Goal: Task Accomplishment & Management: Use online tool/utility

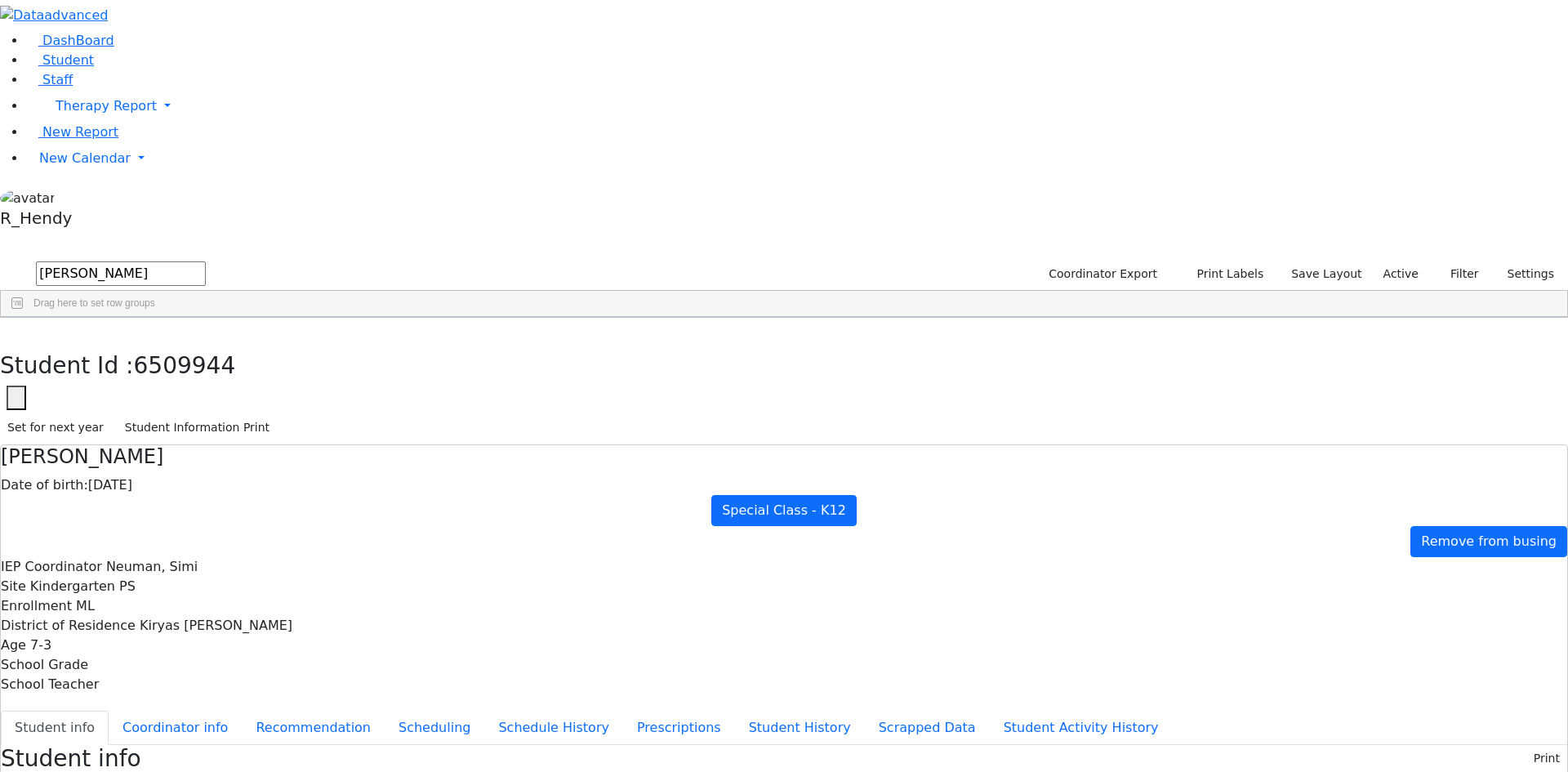
scroll to position [20, 0]
click at [24, 318] on button "button" at bounding box center [12, 335] width 24 height 34
click at [98, 48] on link "DashBoard" at bounding box center [70, 40] width 88 height 15
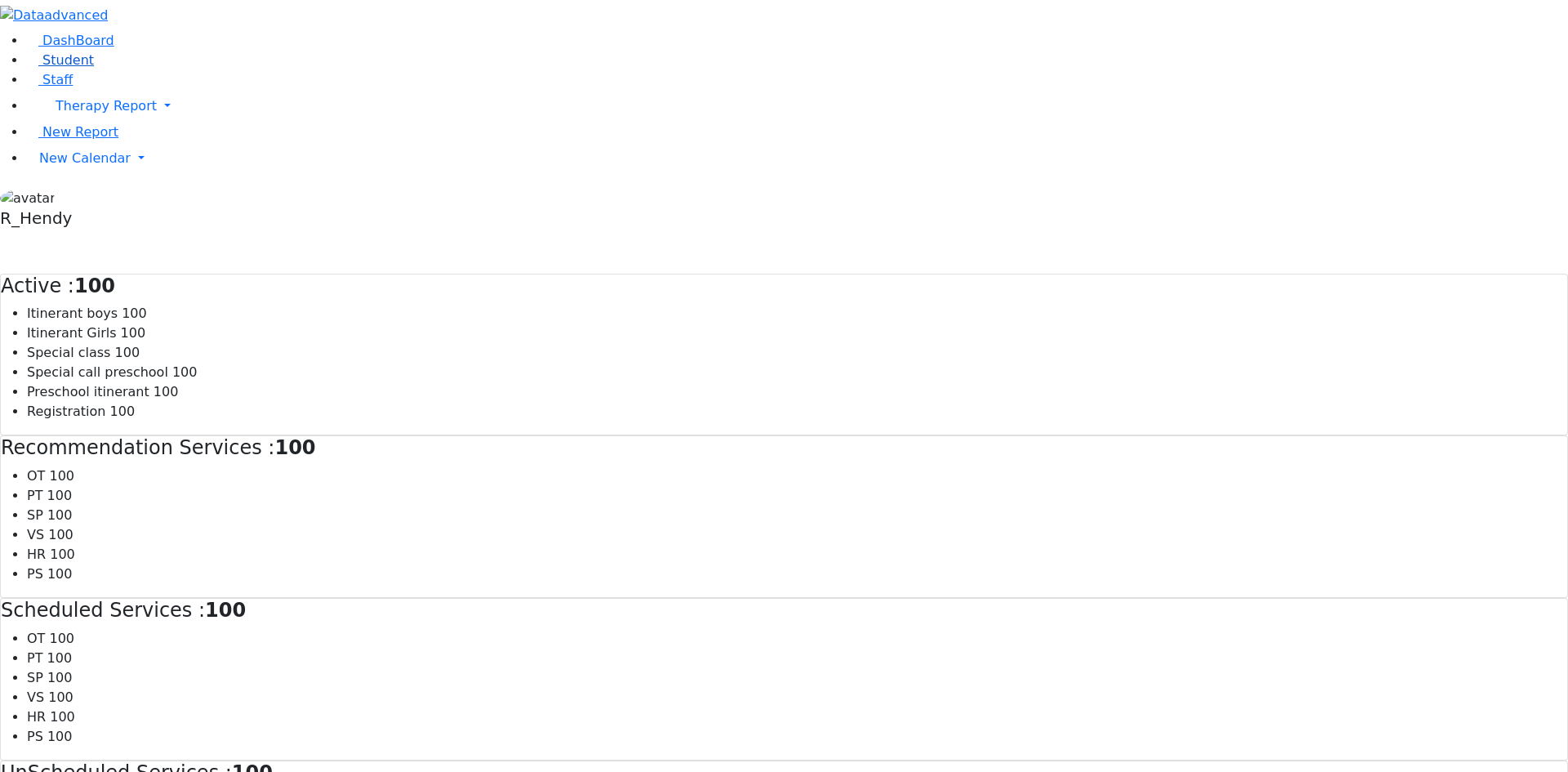
click at [94, 68] on link "Student" at bounding box center [60, 60] width 68 height 15
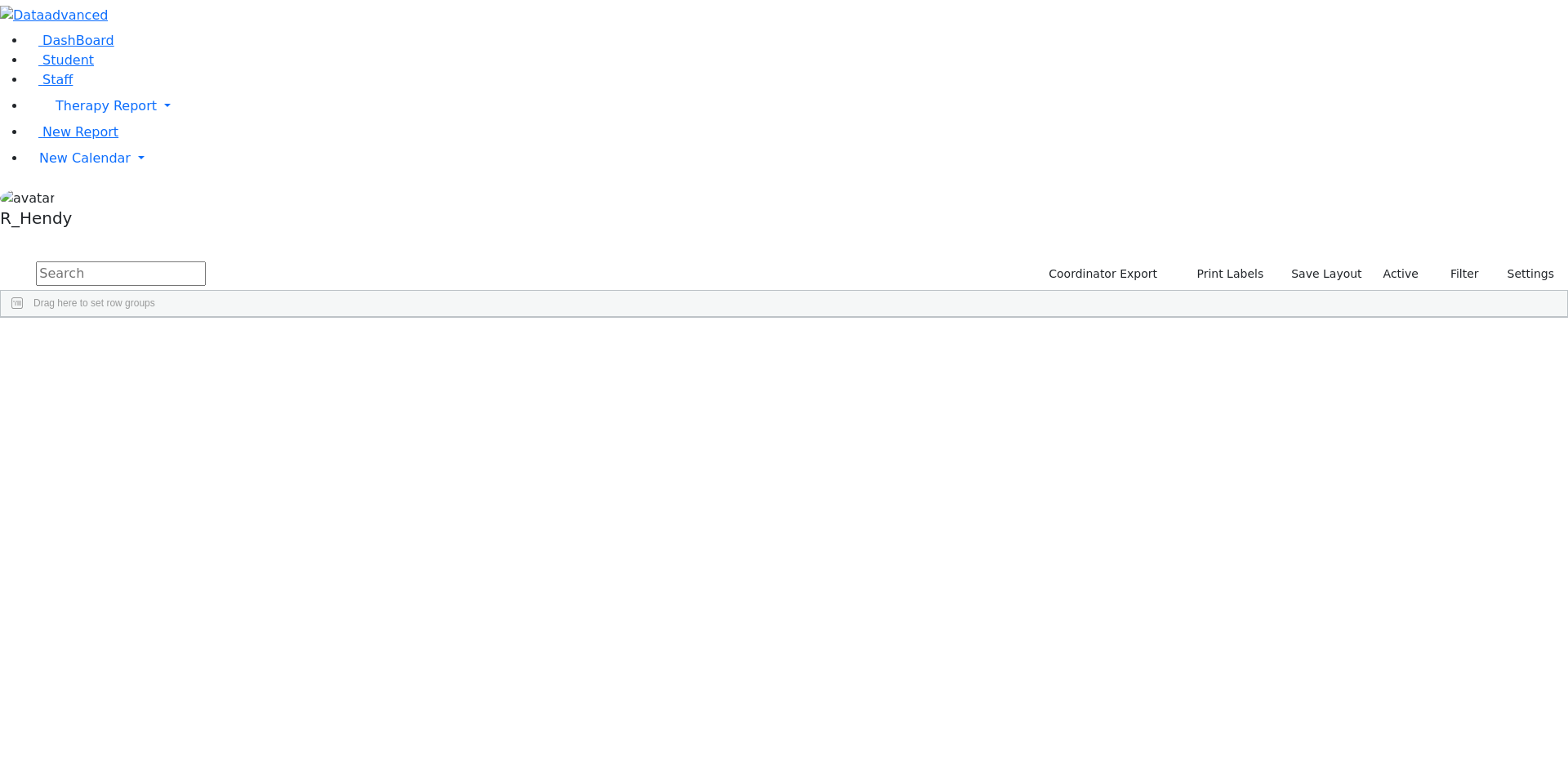
click at [206, 262] on input "text" at bounding box center [121, 273] width 170 height 24
type input "rivka"
click at [517, 458] on div "Unknown" at bounding box center [465, 469] width 103 height 23
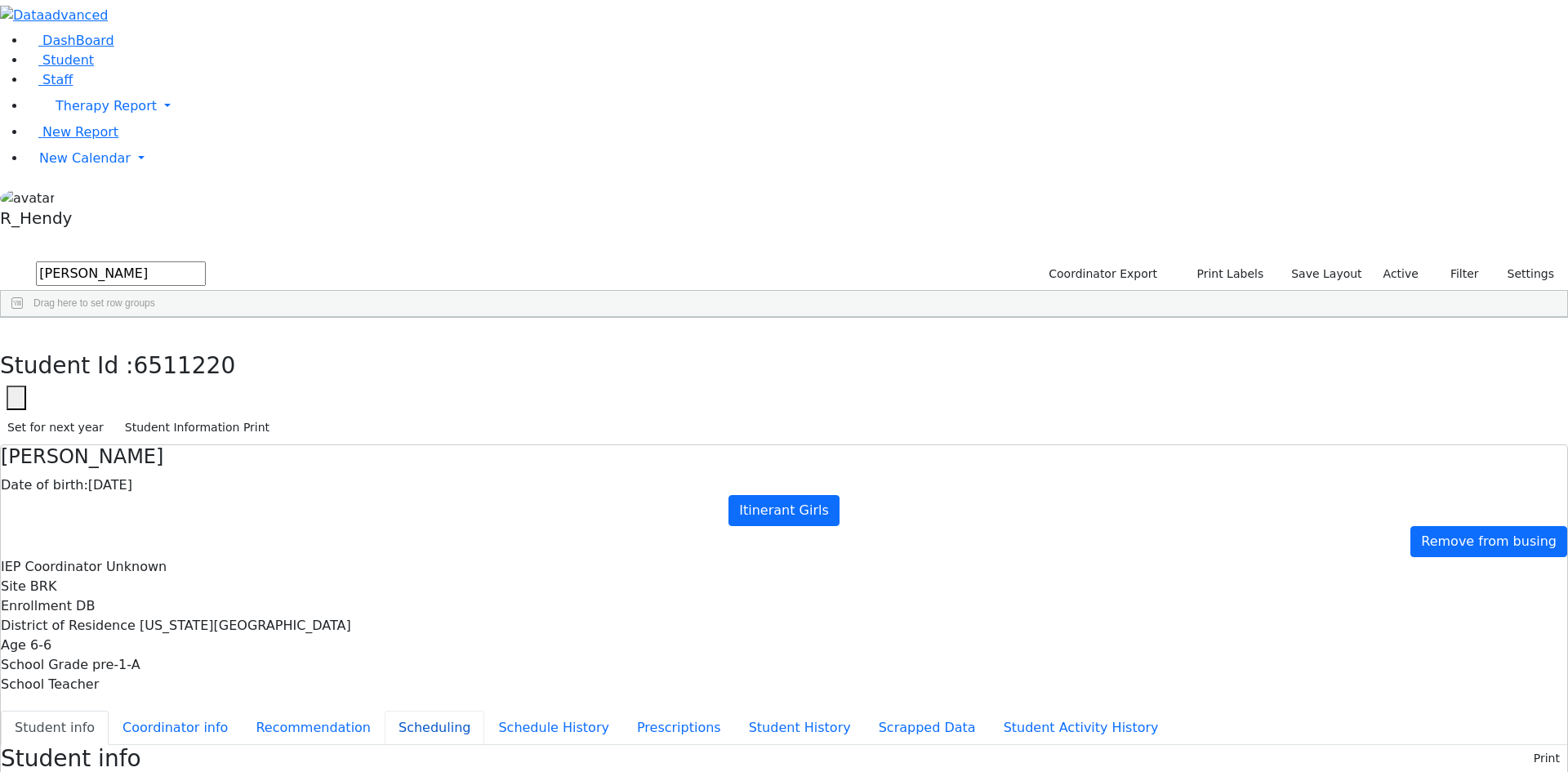
click at [384, 711] on button "Scheduling" at bounding box center [434, 727] width 99 height 34
click at [24, 318] on button "button" at bounding box center [12, 335] width 24 height 34
click at [69, 114] on span "New Calendar" at bounding box center [106, 106] width 101 height 15
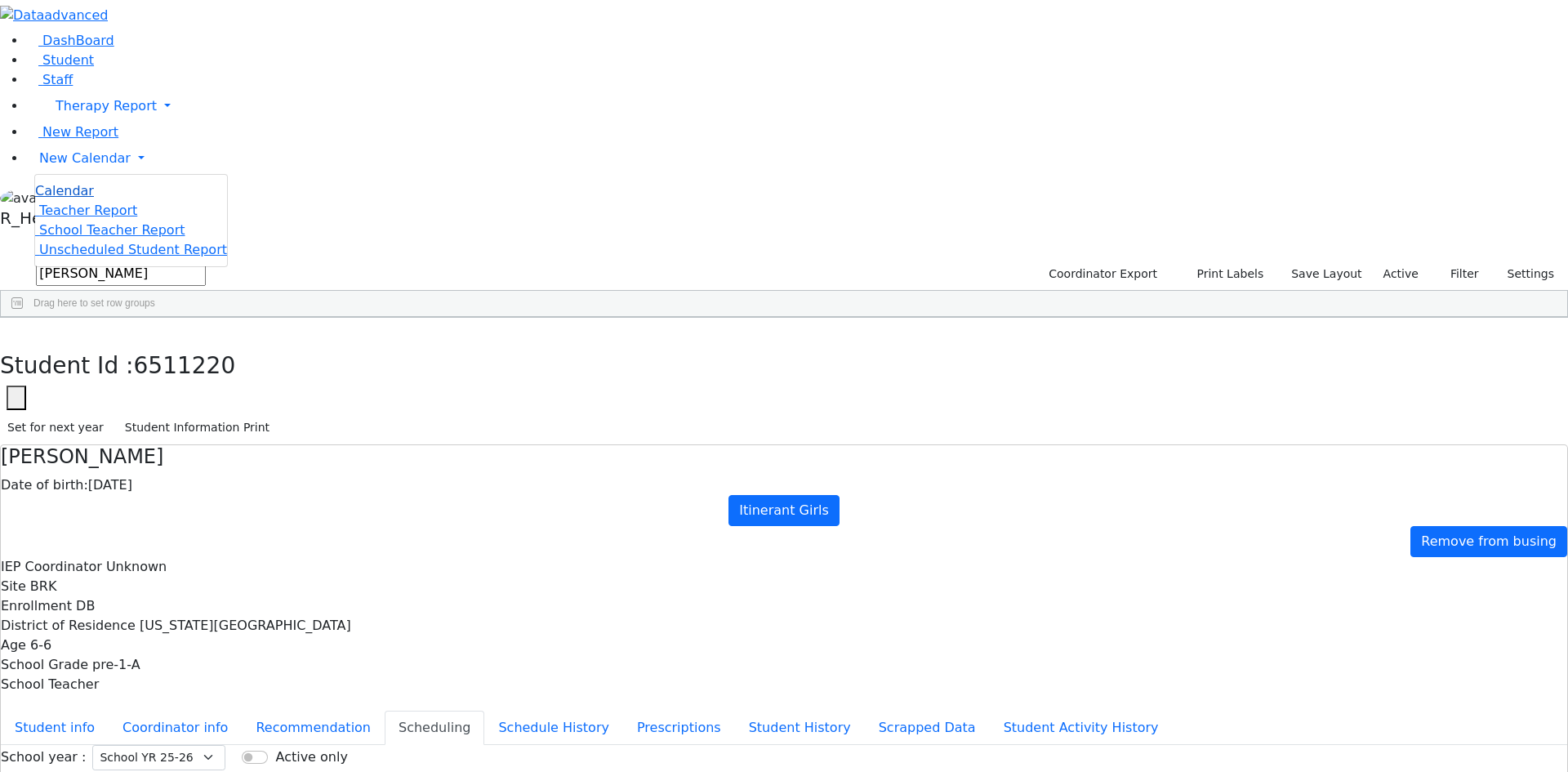
click at [86, 198] on span "Calendar" at bounding box center [65, 190] width 59 height 15
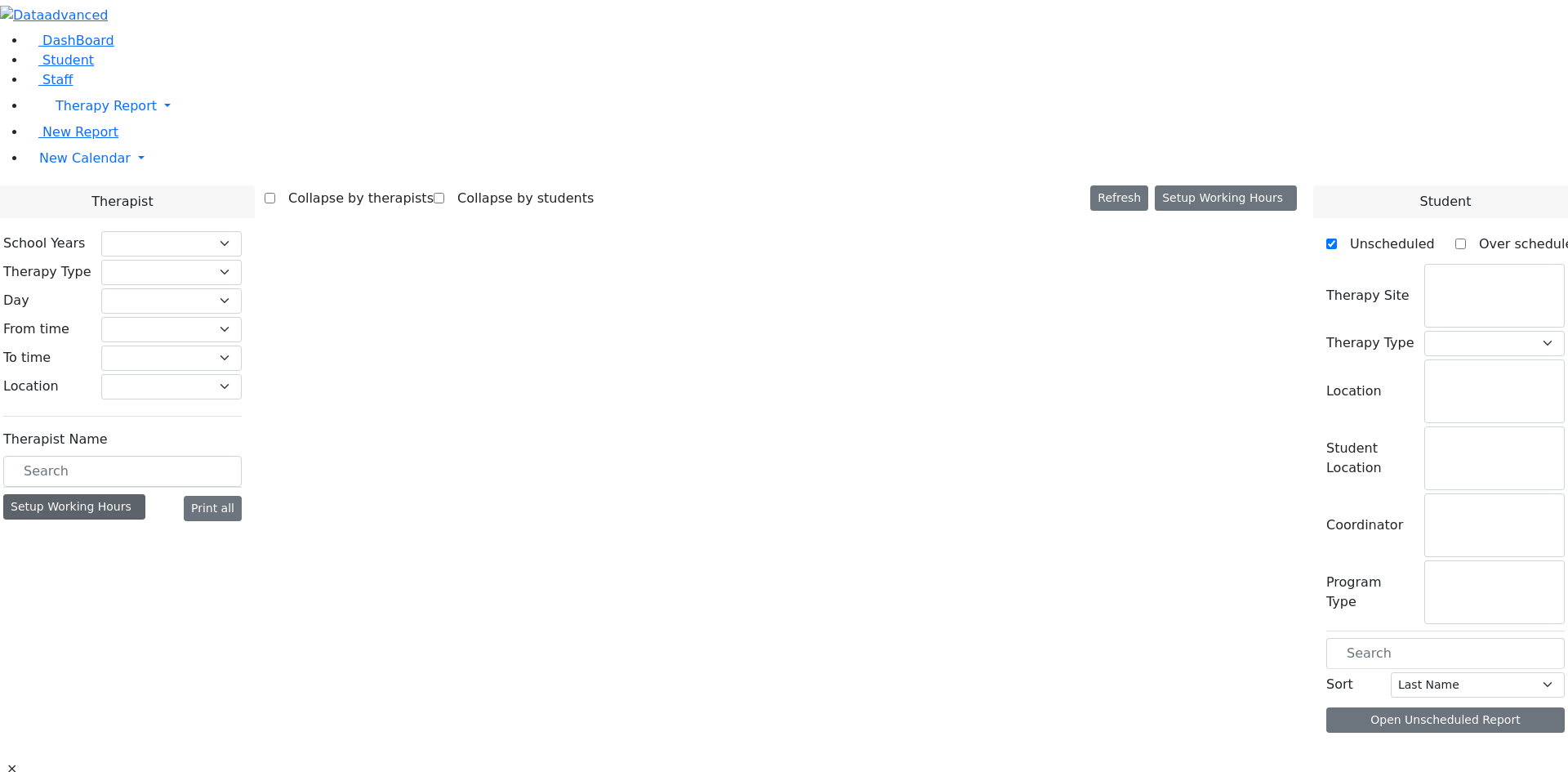
select select "212"
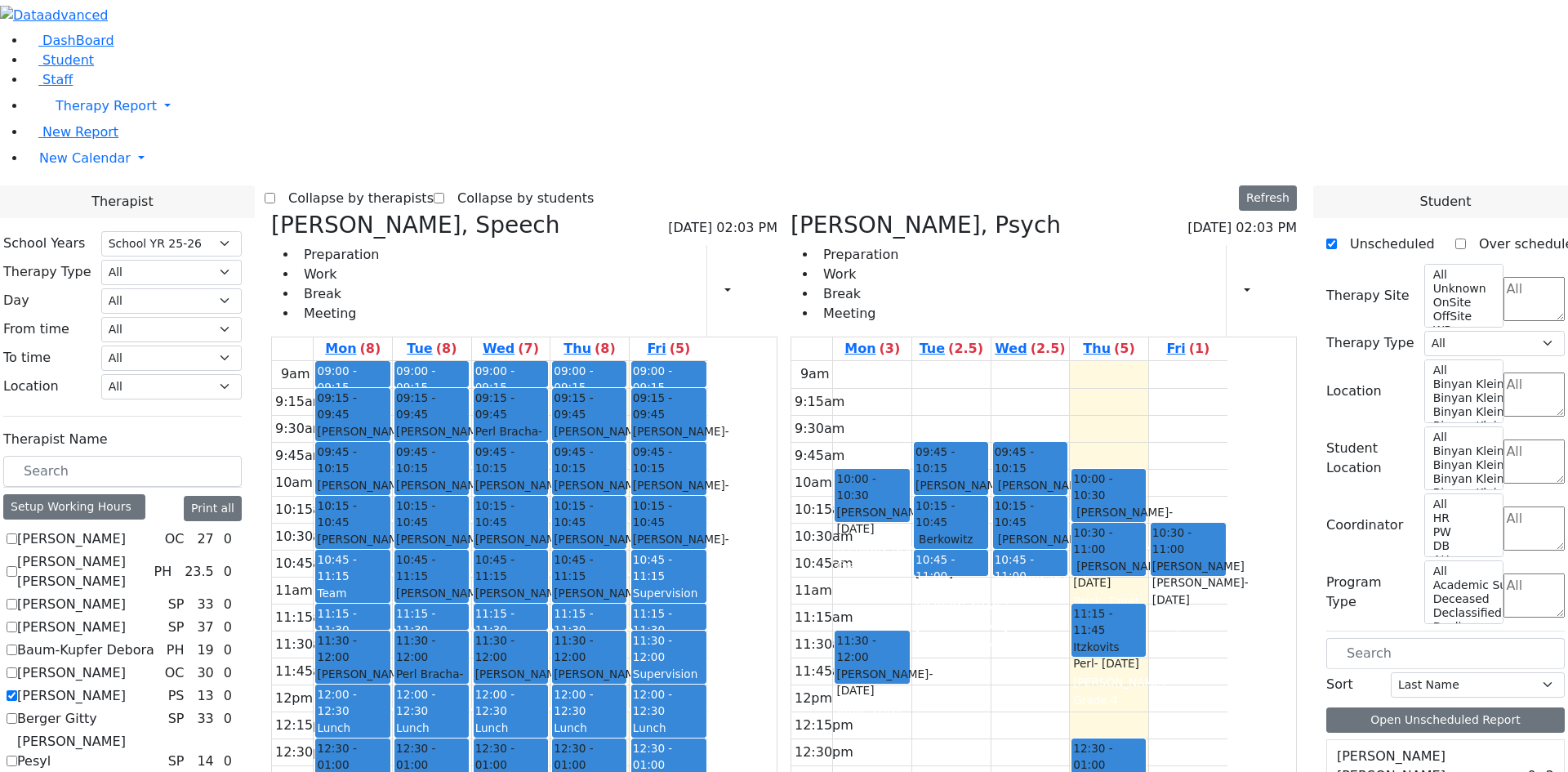
click at [126, 686] on label "[PERSON_NAME]" at bounding box center [71, 695] width 109 height 19
click at [17, 690] on input "Benisz Elizabeth" at bounding box center [12, 695] width 11 height 11
checkbox input "false"
select select "3"
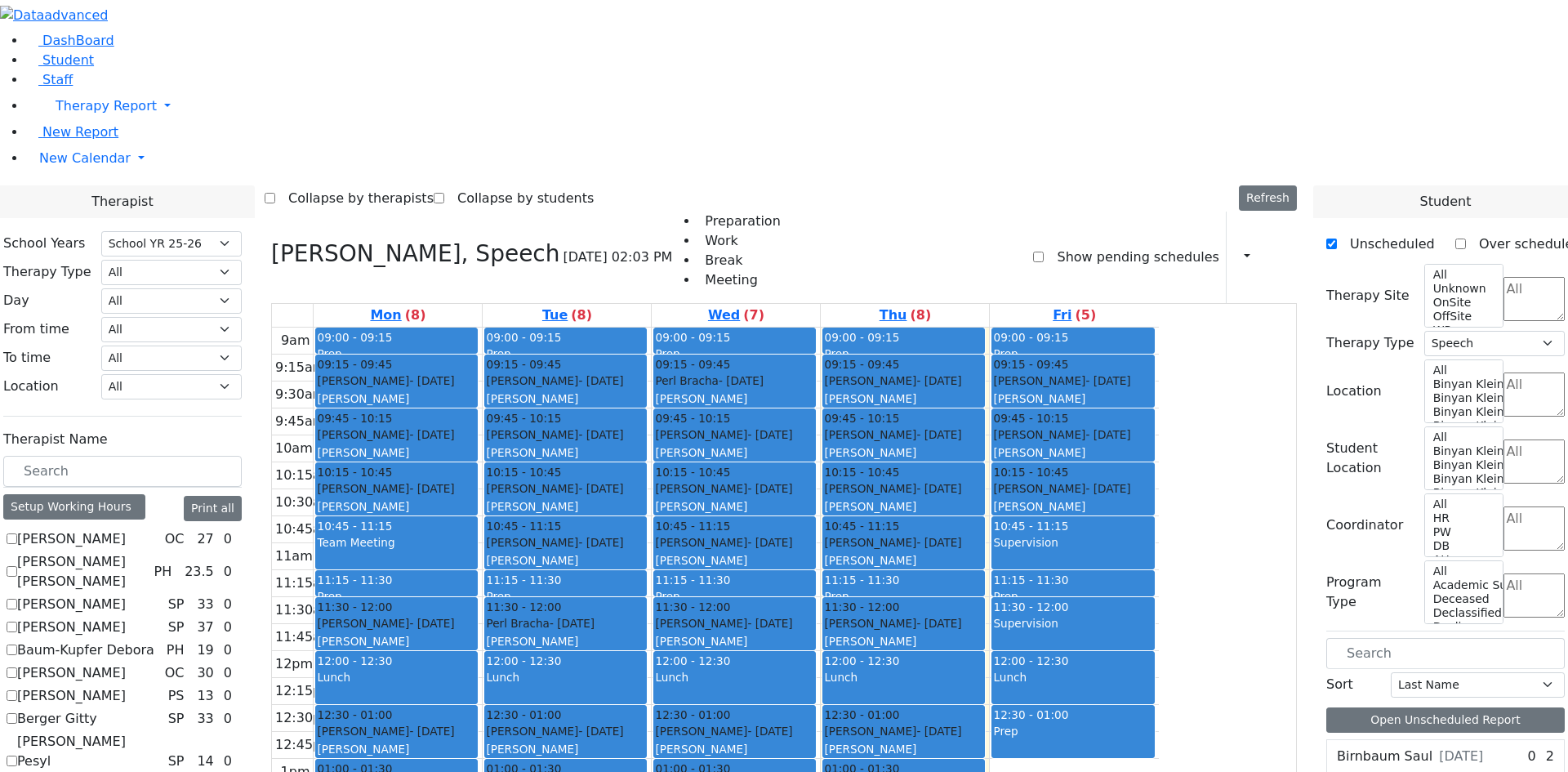
click at [98, 709] on label "Berger Gitty" at bounding box center [56, 718] width 80 height 19
click at [17, 713] on input "Berger Gitty" at bounding box center [12, 718] width 11 height 11
checkbox input "true"
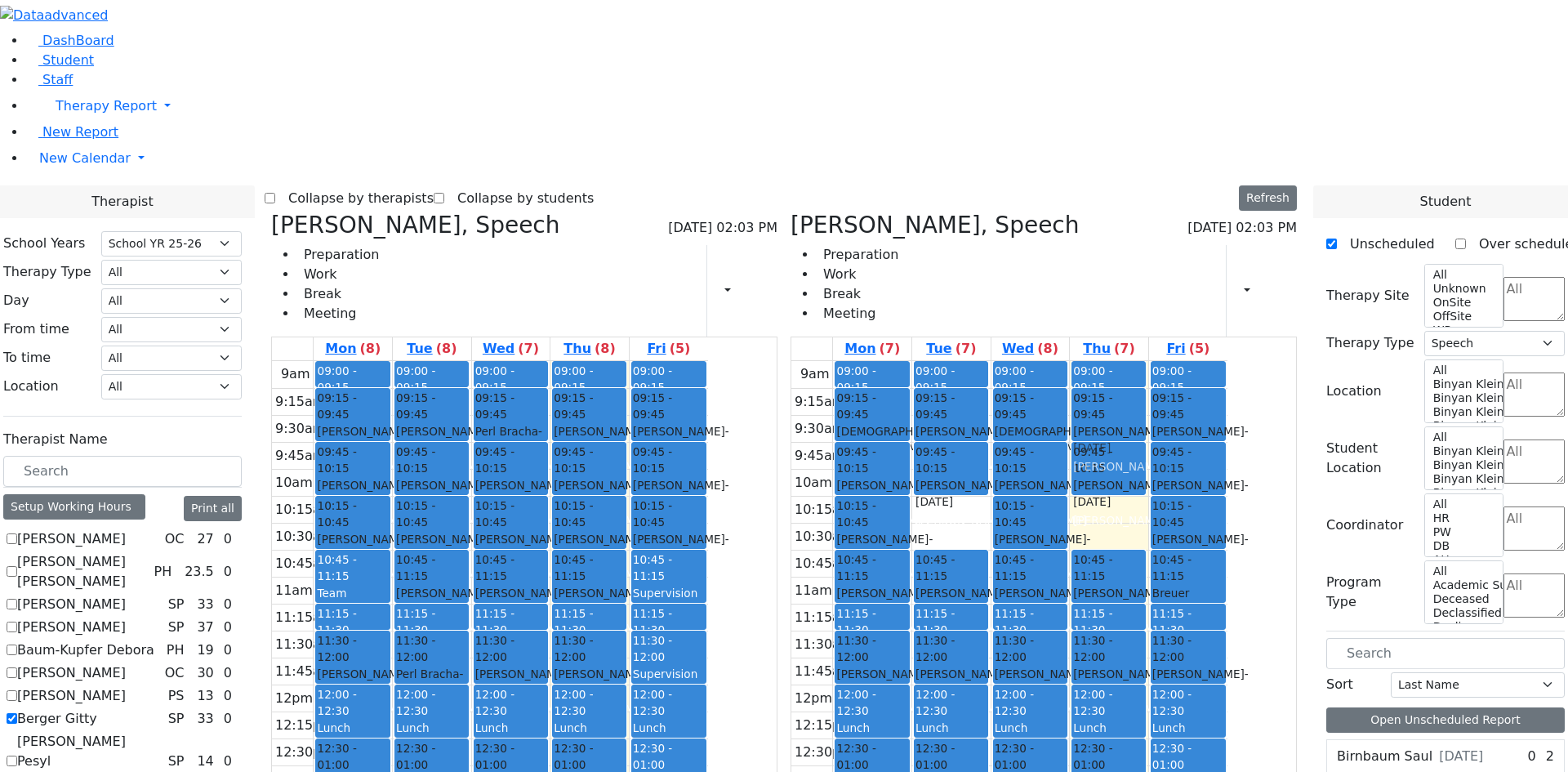
drag, startPoint x: 1204, startPoint y: 295, endPoint x: 1204, endPoint y: 193, distance: 102.0
click at [1148, 361] on div "09:00 - 09:15 Prep 09:15 - 09:45 Teitelbaum Frady - 01/10/2022 Grossbaum, Chaya…" at bounding box center [1109, 684] width 78 height 647
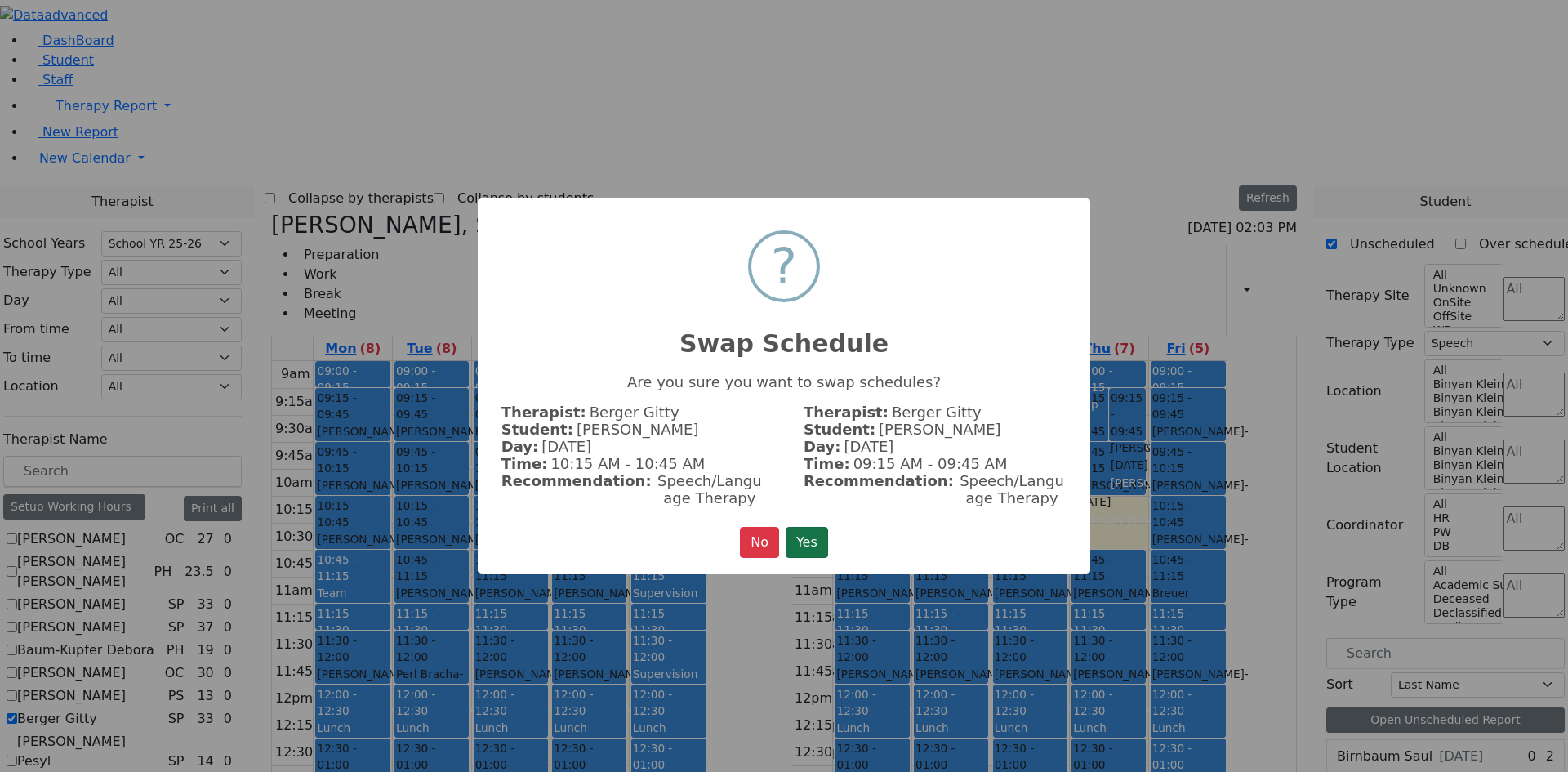
click at [797, 540] on button "Yes" at bounding box center [807, 542] width 42 height 31
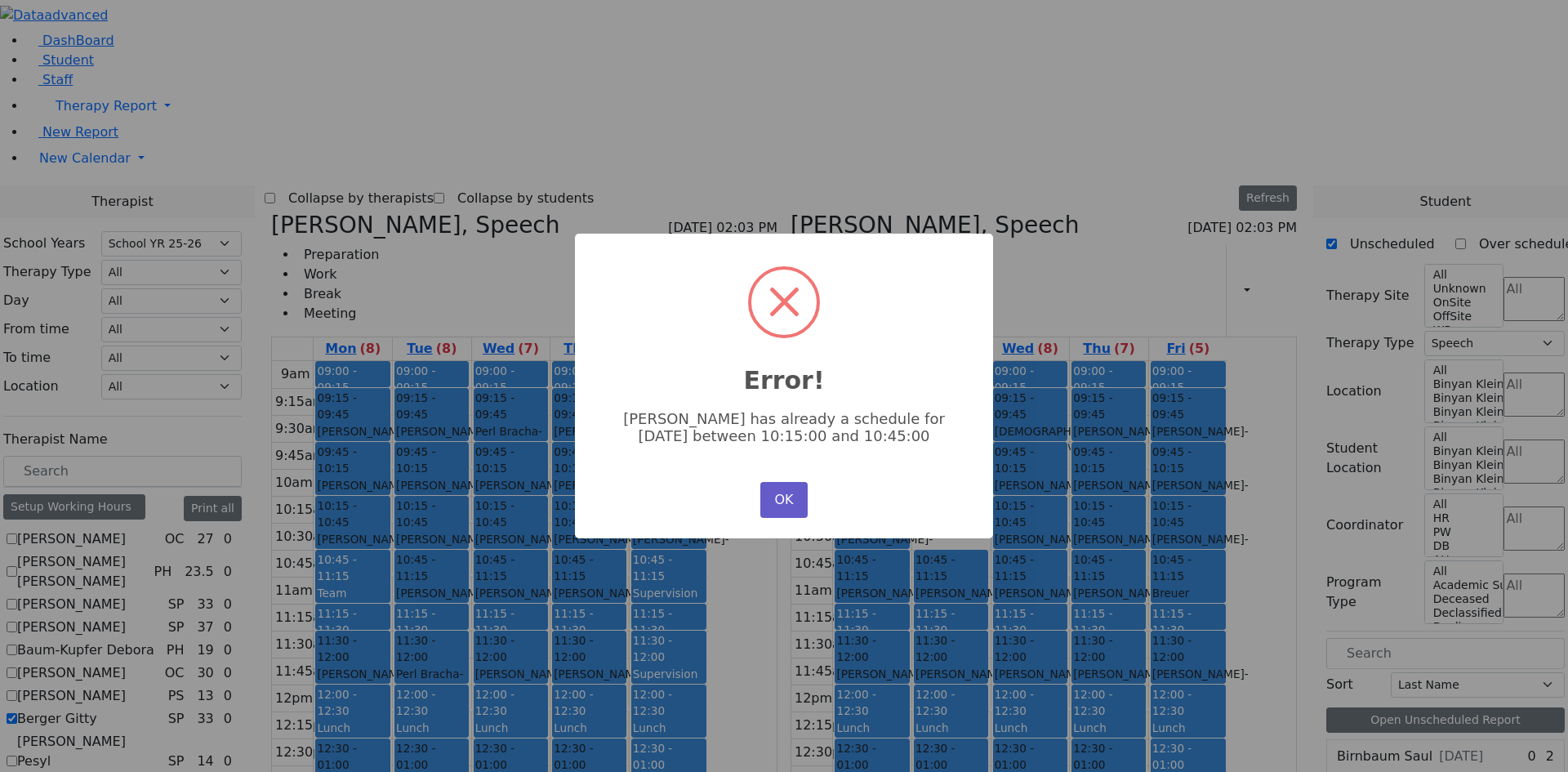
click at [778, 498] on button "OK" at bounding box center [784, 500] width 47 height 36
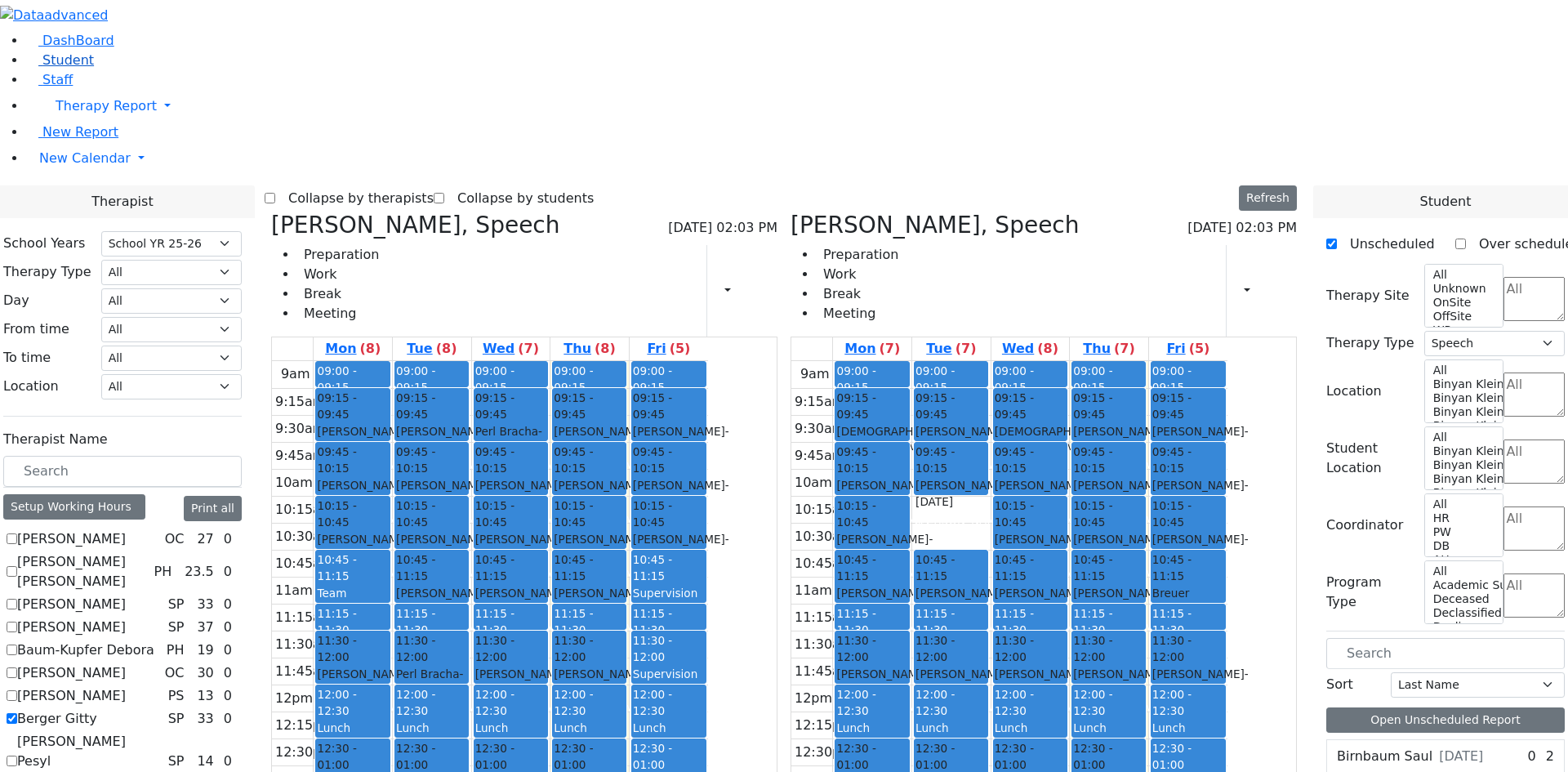
click at [62, 68] on link "Student" at bounding box center [60, 60] width 68 height 15
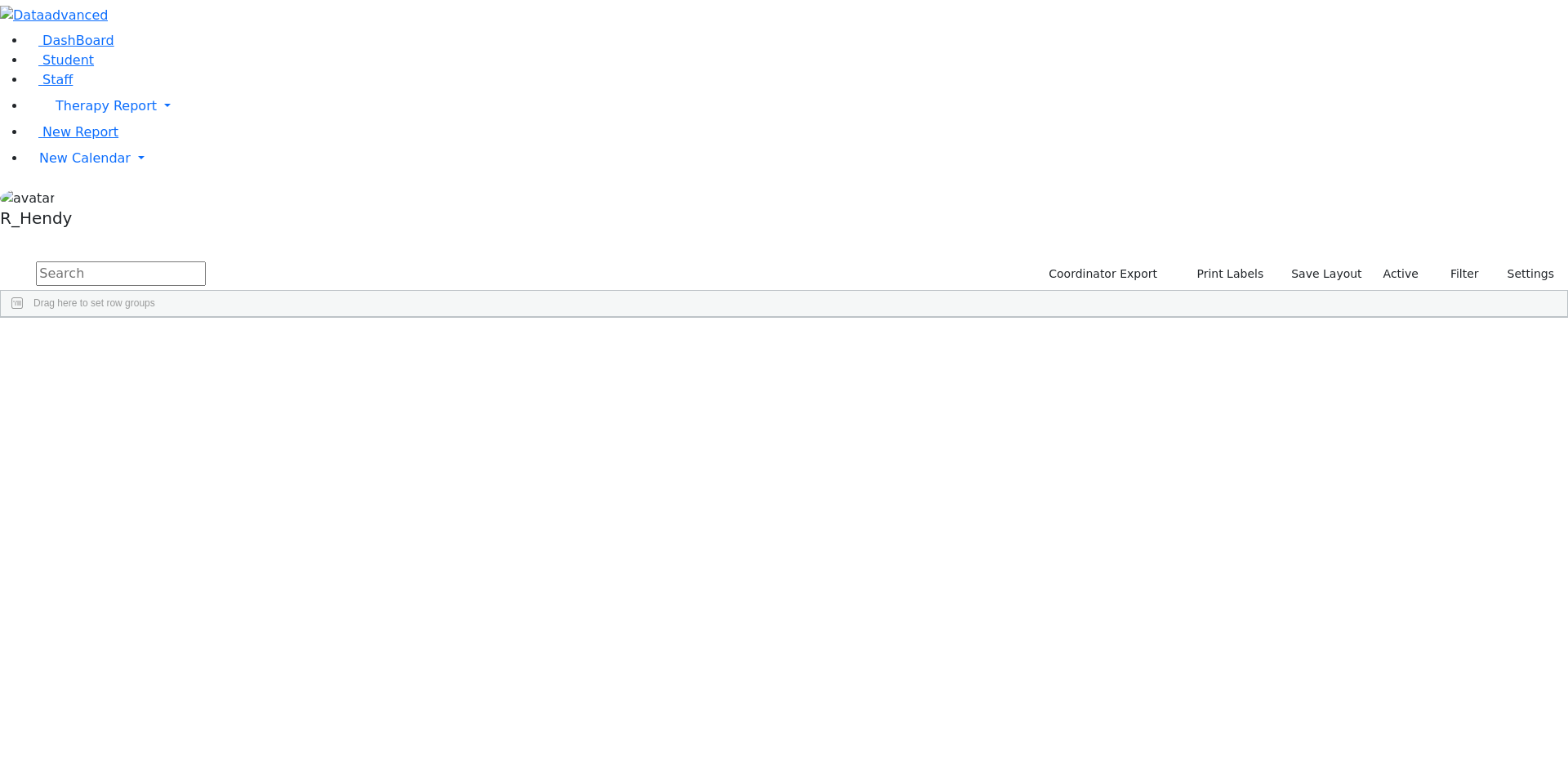
click at [206, 262] on input "text" at bounding box center [121, 273] width 170 height 24
type input "wer"
click at [311, 458] on div "[PERSON_NAME]" at bounding box center [260, 469] width 103 height 23
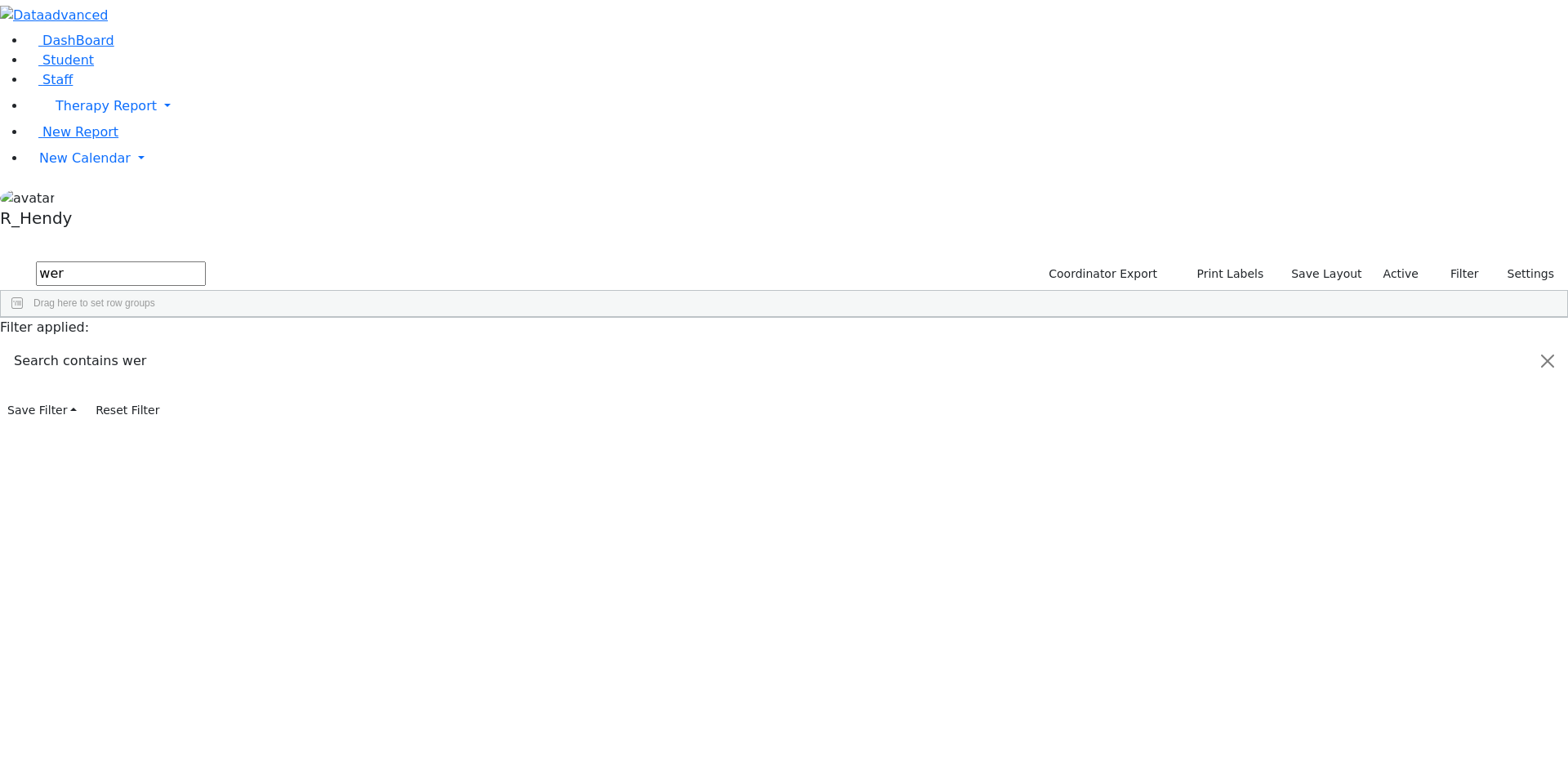
click at [311, 458] on div "[PERSON_NAME]" at bounding box center [260, 469] width 103 height 23
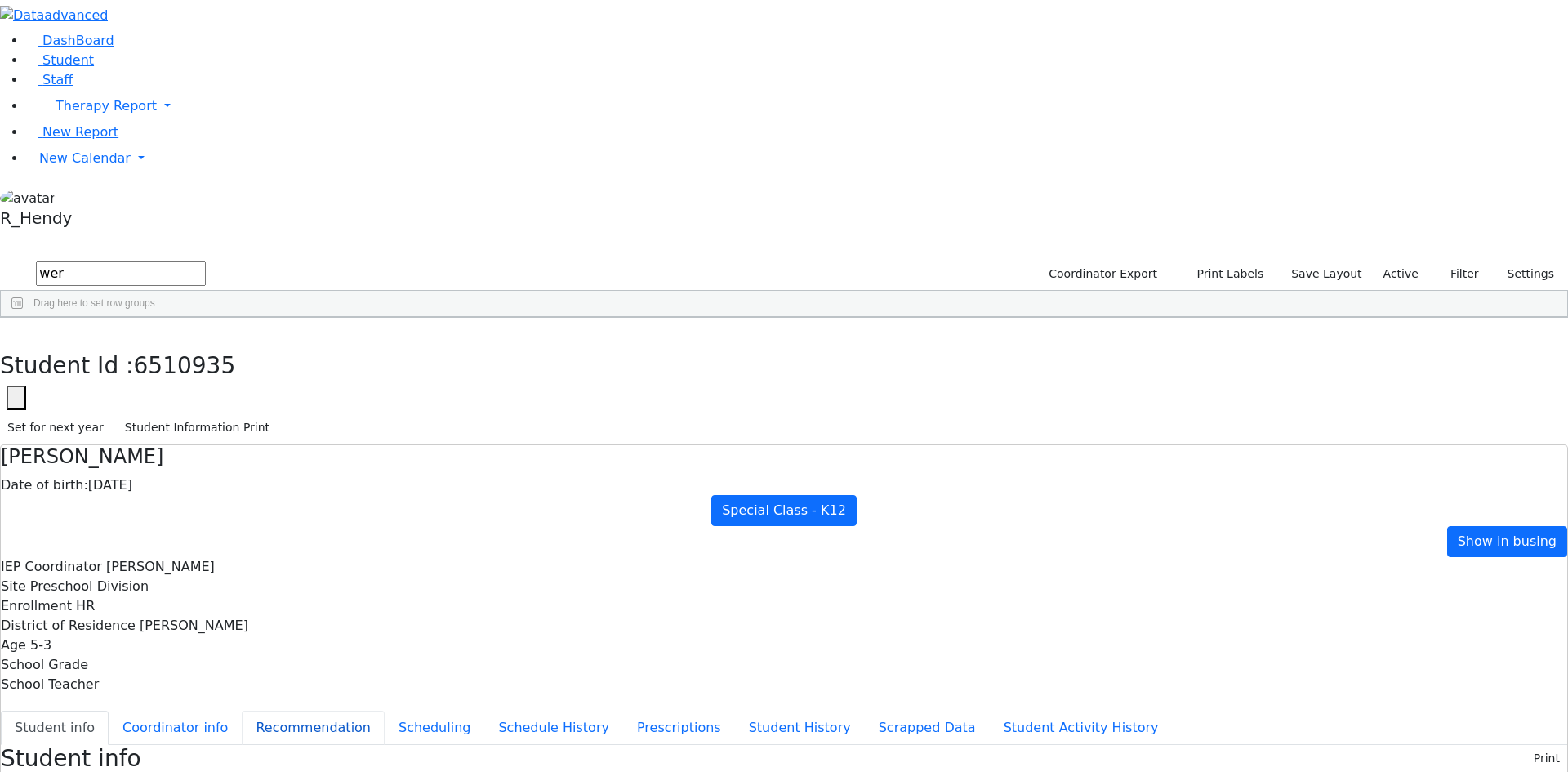
click at [384, 711] on button "Recommendation" at bounding box center [313, 727] width 143 height 34
checkbox input "true"
click at [16, 330] on icon "button" at bounding box center [12, 335] width 9 height 10
